Goal: Use online tool/utility: Utilize a website feature to perform a specific function

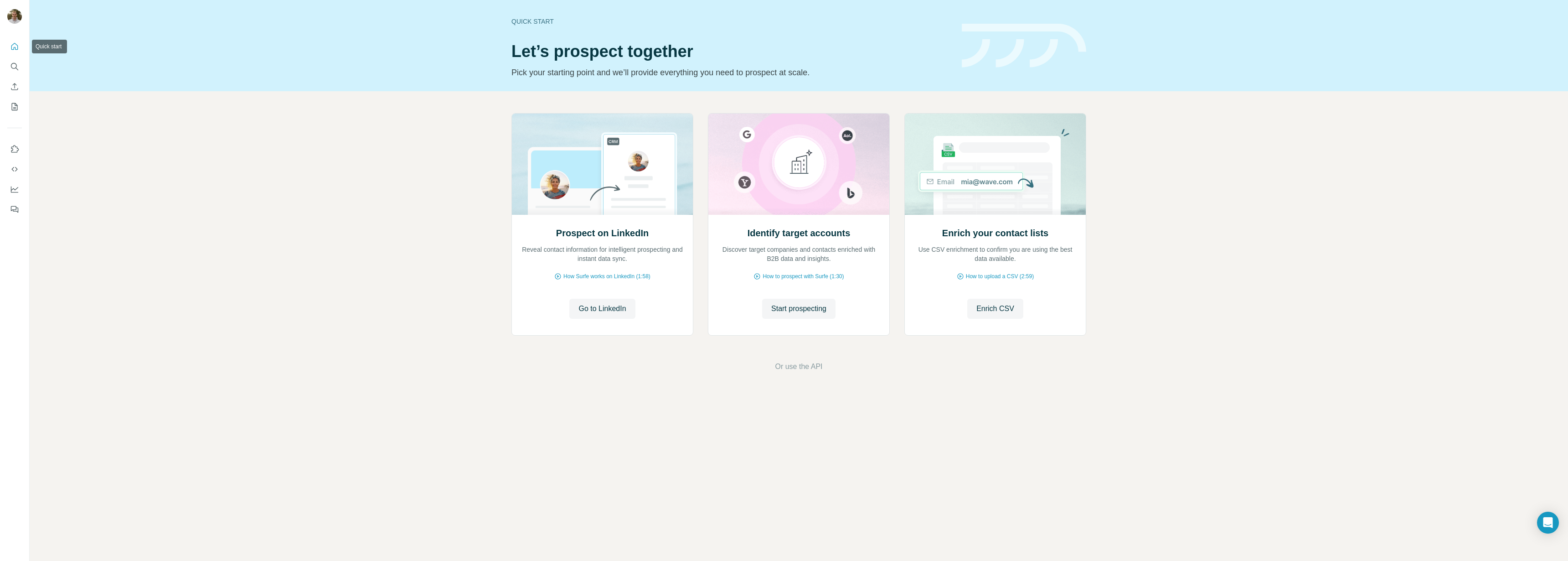
click at [12, 49] on icon "Quick start" at bounding box center [14, 46] width 9 height 9
click at [10, 46] on icon "Quick start" at bounding box center [14, 46] width 9 height 9
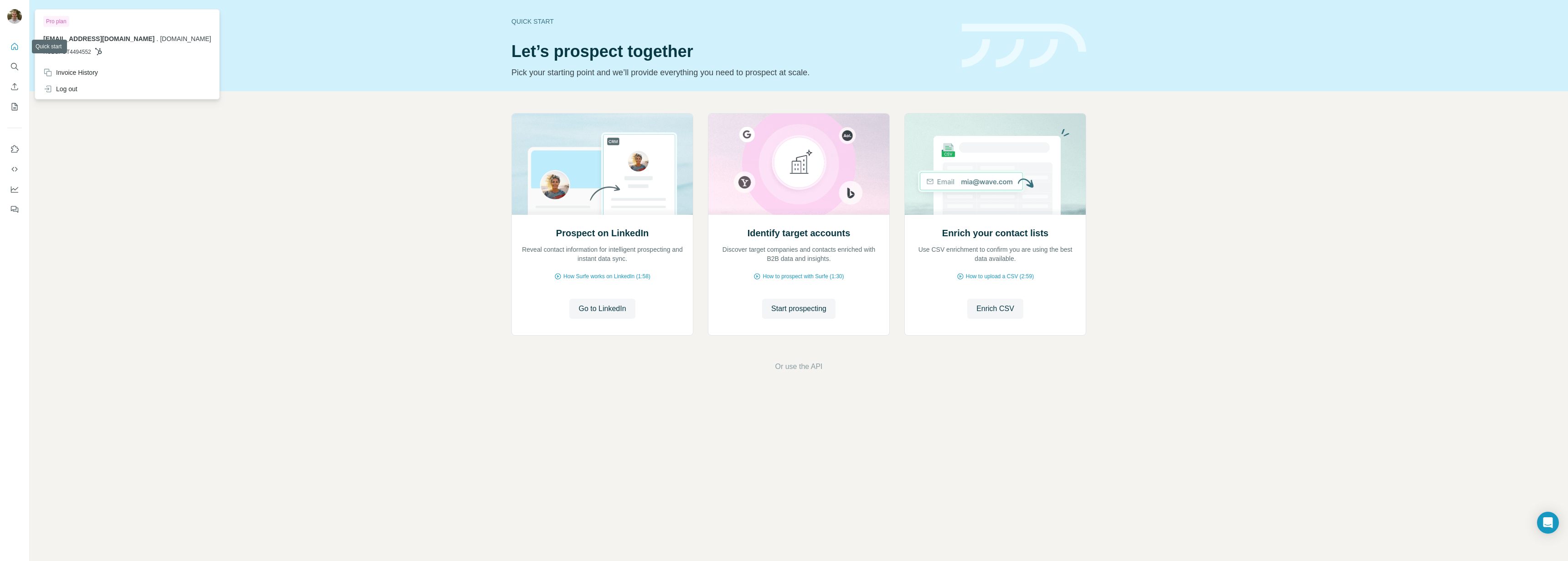
click at [8, 10] on div at bounding box center [15, 17] width 15 height 16
click at [495, 250] on div "Prospect on LinkedIn Reveal contact information for intelligent prospecting and…" at bounding box center [799, 242] width 1538 height 303
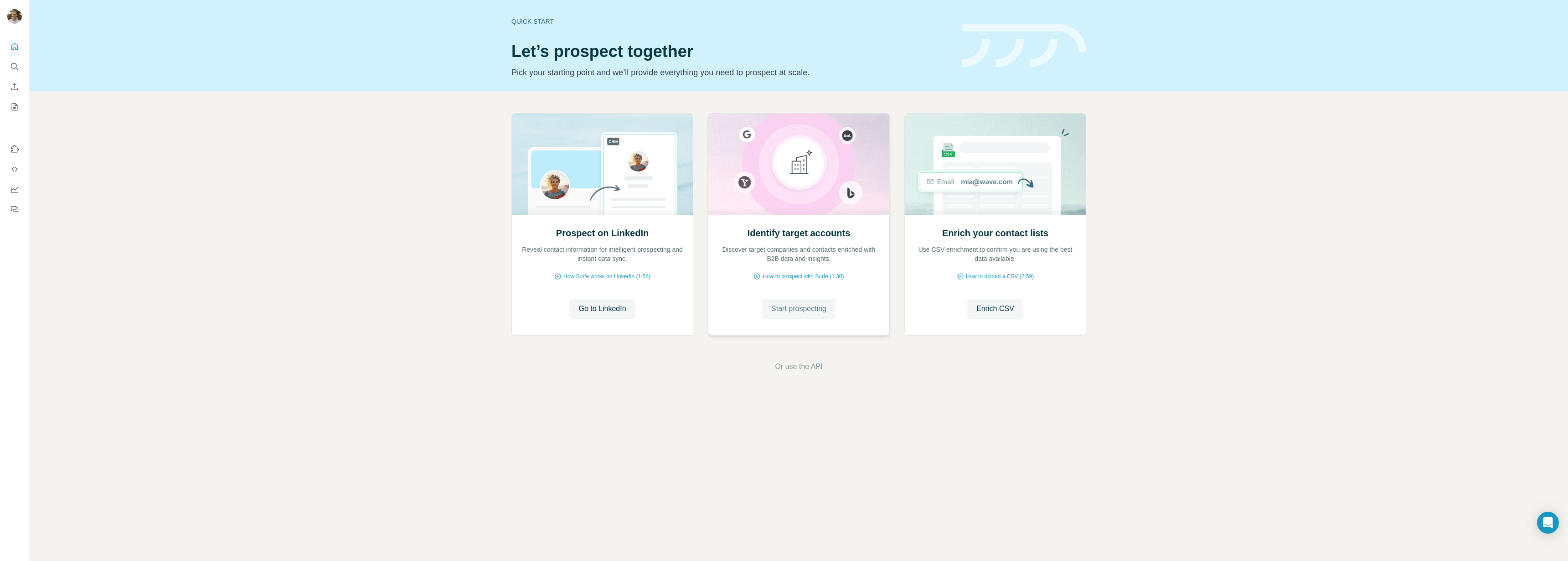
click at [831, 308] on button "Start prospecting" at bounding box center [799, 308] width 74 height 20
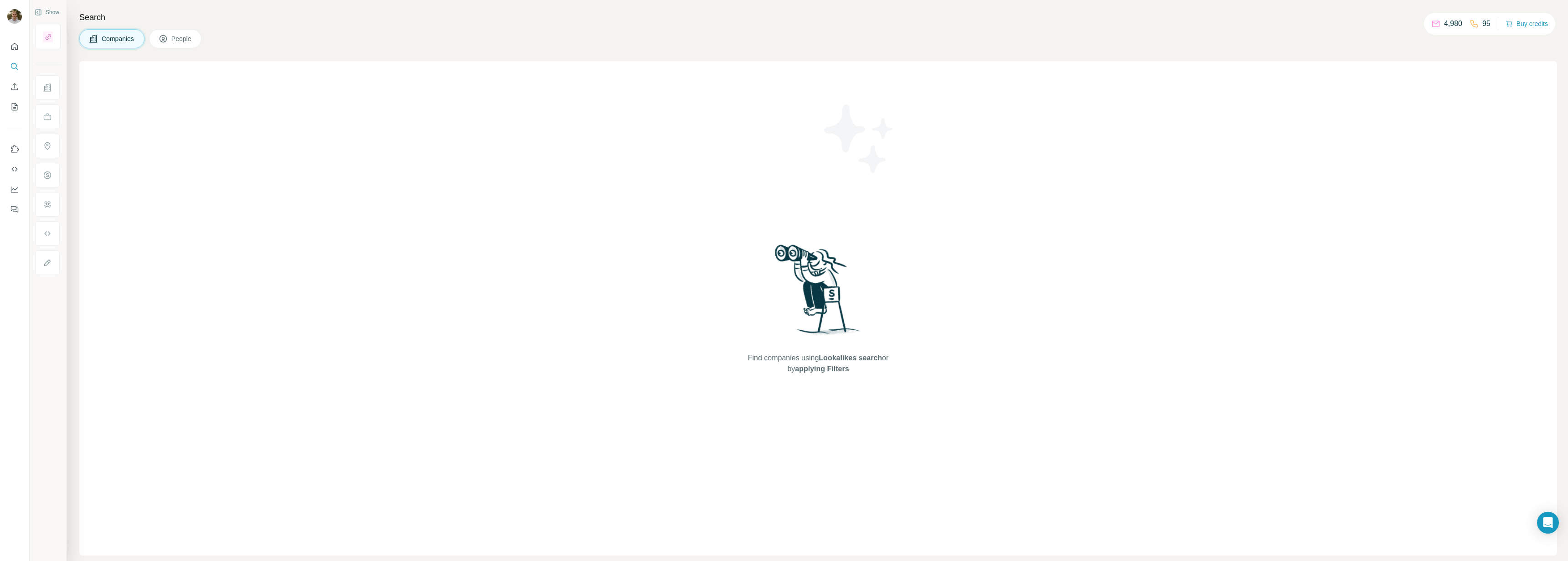
click at [189, 41] on span "People" at bounding box center [182, 38] width 21 height 9
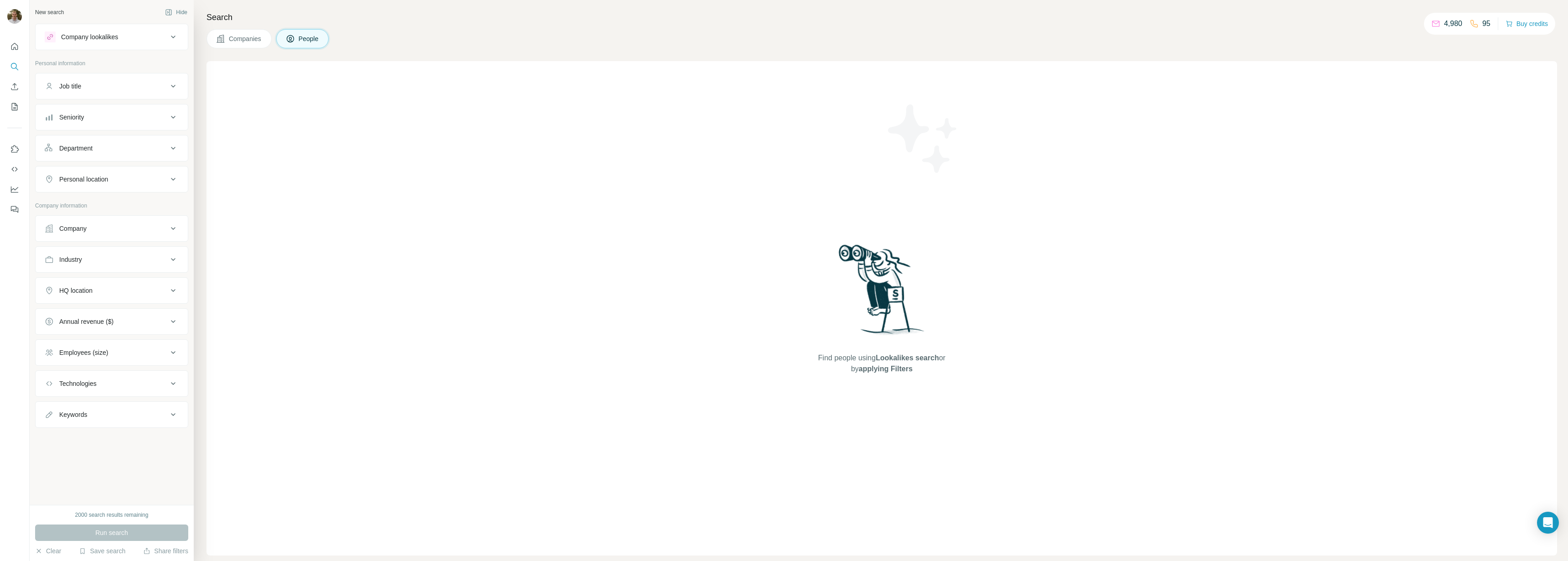
click at [101, 40] on div "Company lookalikes" at bounding box center [89, 37] width 57 height 9
click at [97, 107] on input "text" at bounding box center [111, 104] width 134 height 16
type input "*****"
click at [66, 128] on div "Shell [DOMAIN_NAME]" at bounding box center [83, 128] width 62 height 17
click at [85, 531] on button "Run search" at bounding box center [112, 532] width 153 height 16
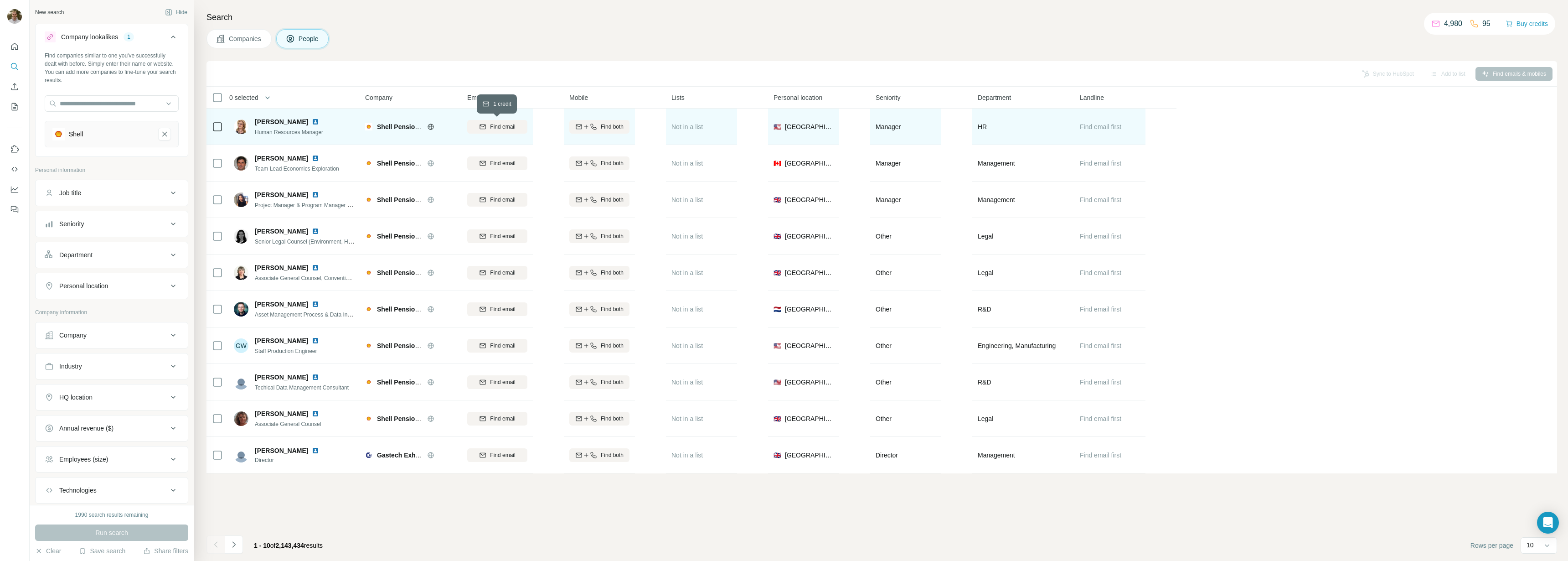
click at [500, 129] on span "Find email" at bounding box center [502, 126] width 25 height 8
